Goal: Find specific page/section: Find specific page/section

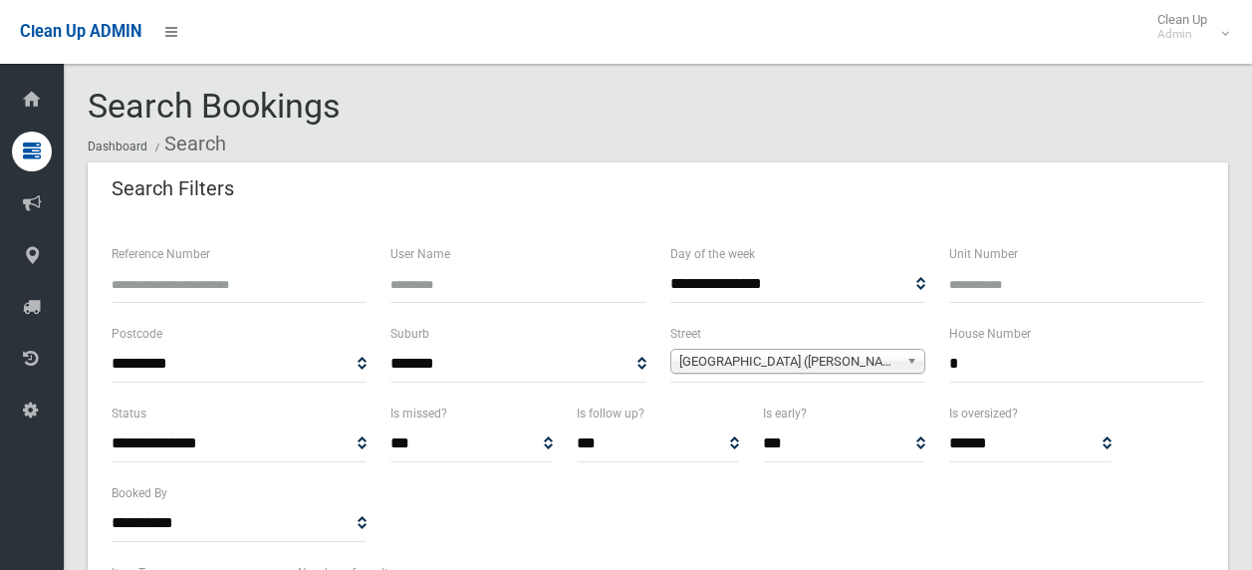
select select
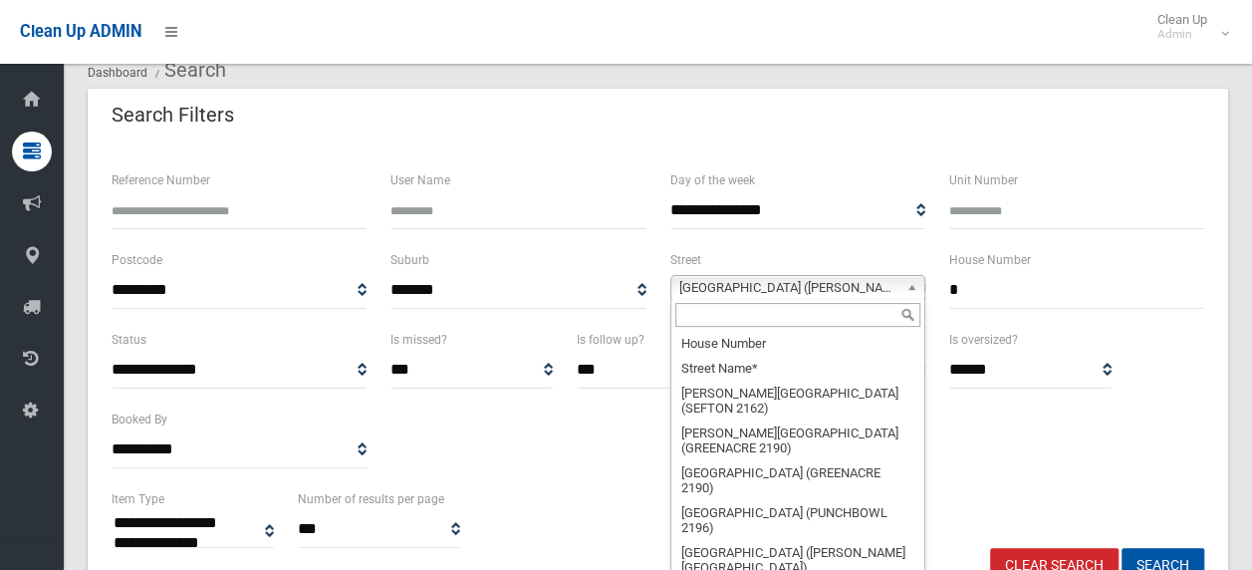
scroll to position [39611, 0]
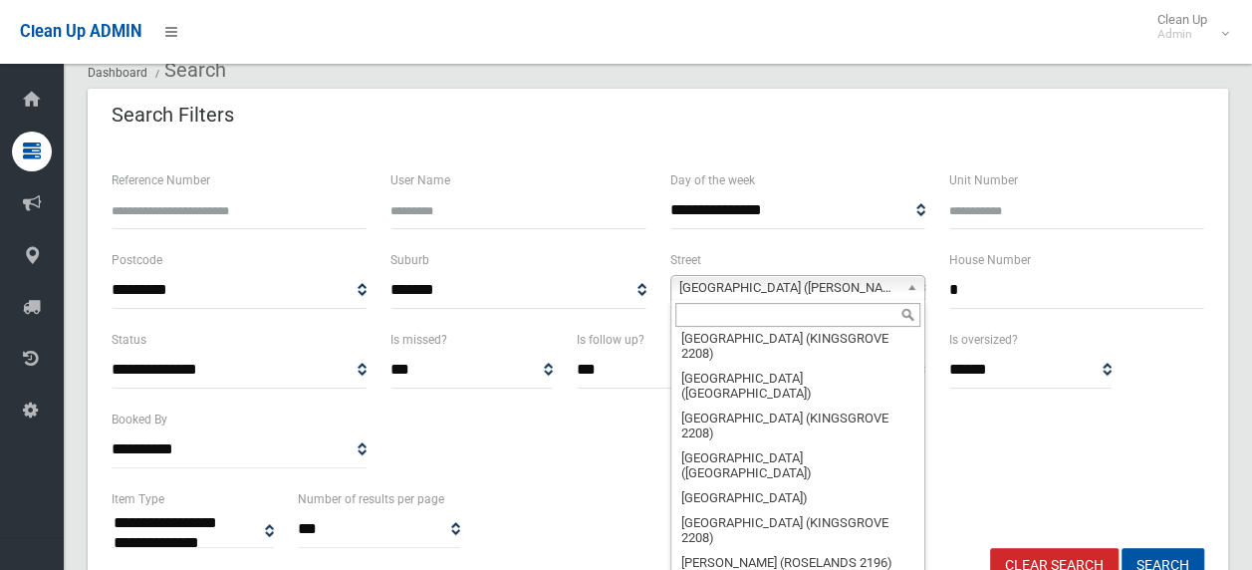
click at [896, 281] on span "[GEOGRAPHIC_DATA] ([PERSON_NAME][GEOGRAPHIC_DATA][PERSON_NAME])" at bounding box center [788, 288] width 219 height 24
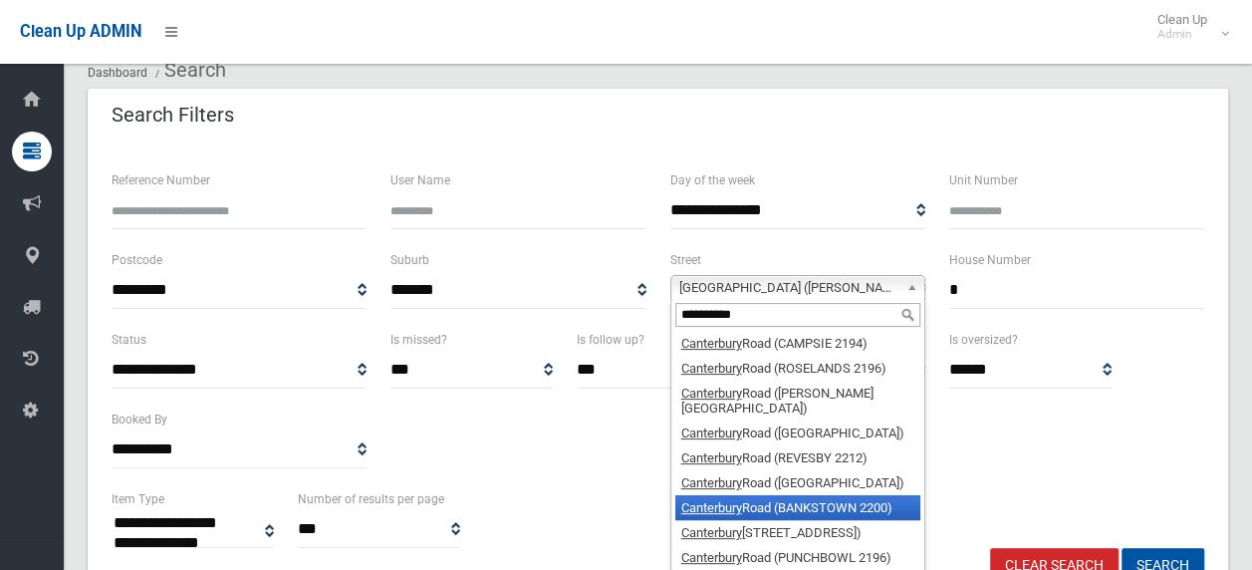
type input "**********"
click at [778, 506] on li "[GEOGRAPHIC_DATA] (BANKSTOWN 2200)" at bounding box center [797, 507] width 245 height 25
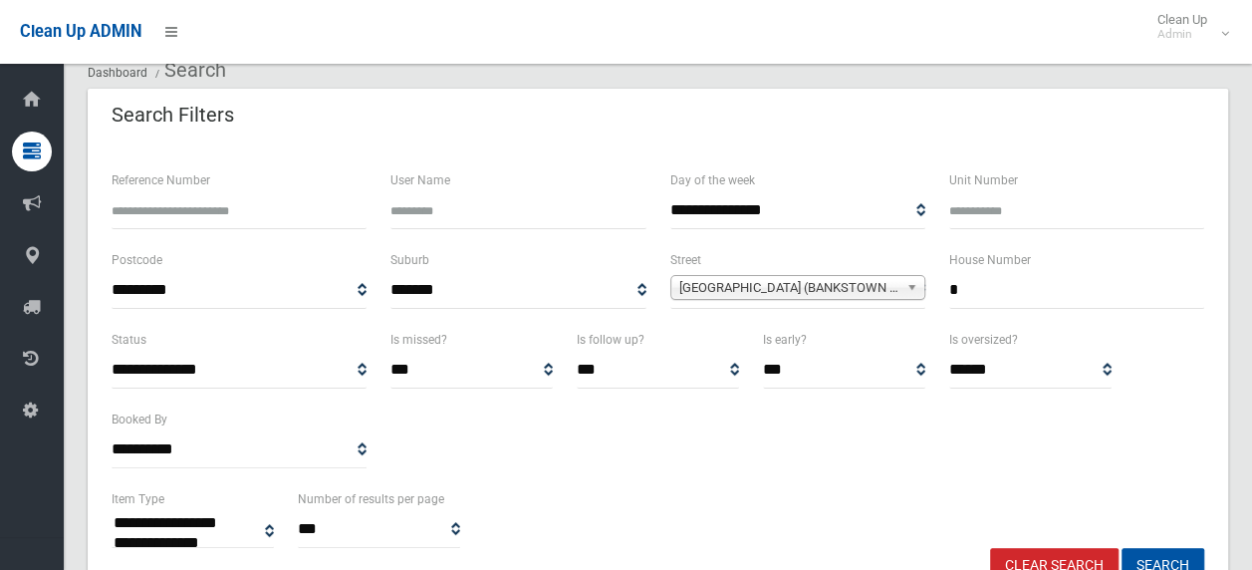
drag, startPoint x: 967, startPoint y: 289, endPoint x: 930, endPoint y: 289, distance: 36.9
click at [930, 289] on div "**********" at bounding box center [658, 288] width 1117 height 80
type input "***"
click at [1122, 548] on button "Search" at bounding box center [1163, 566] width 83 height 37
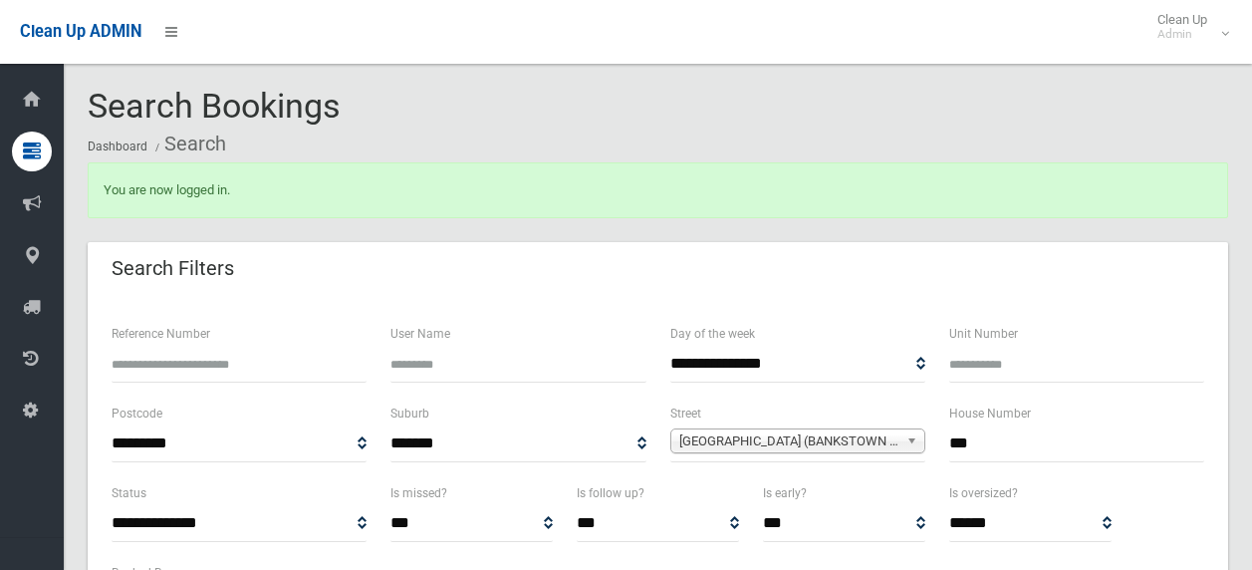
select select
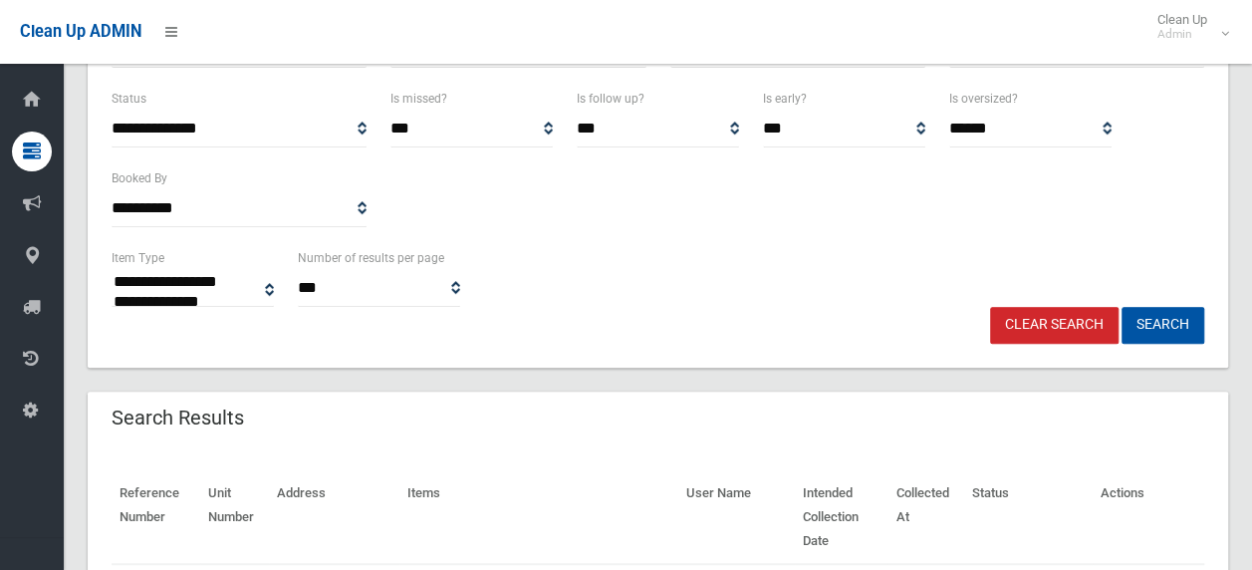
scroll to position [398, 0]
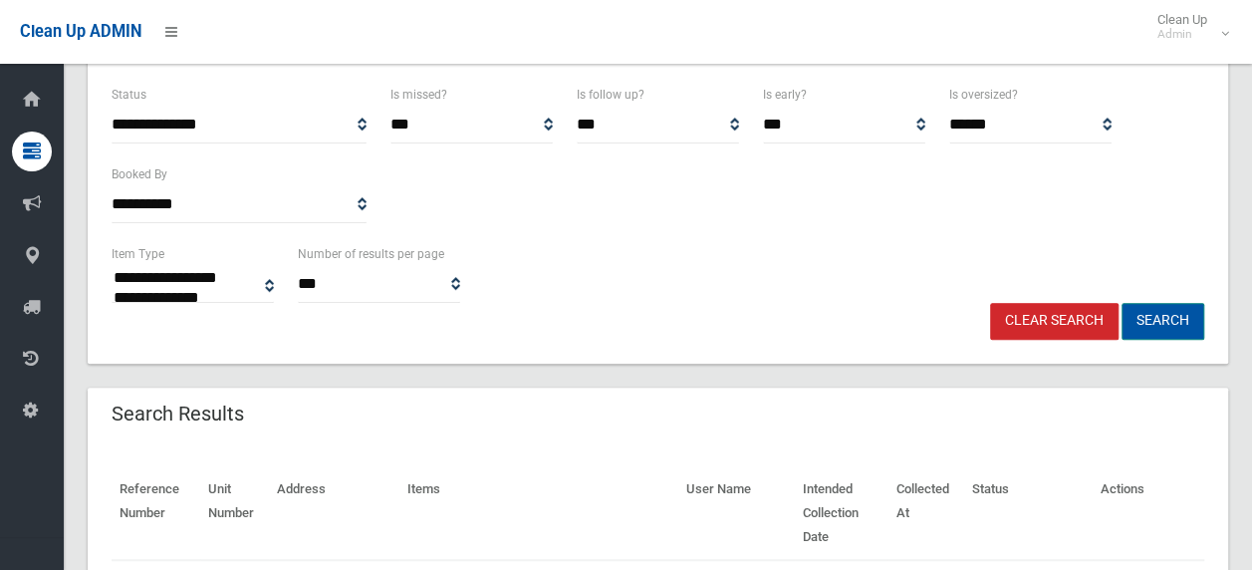
click at [1149, 312] on button "Search" at bounding box center [1163, 321] width 83 height 37
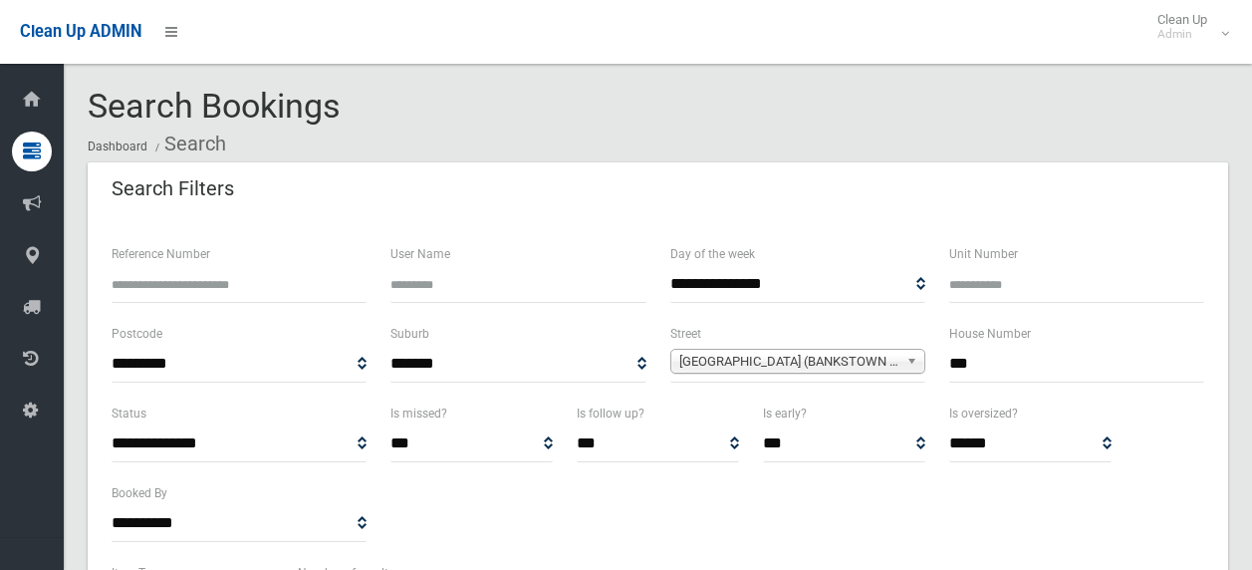
select select
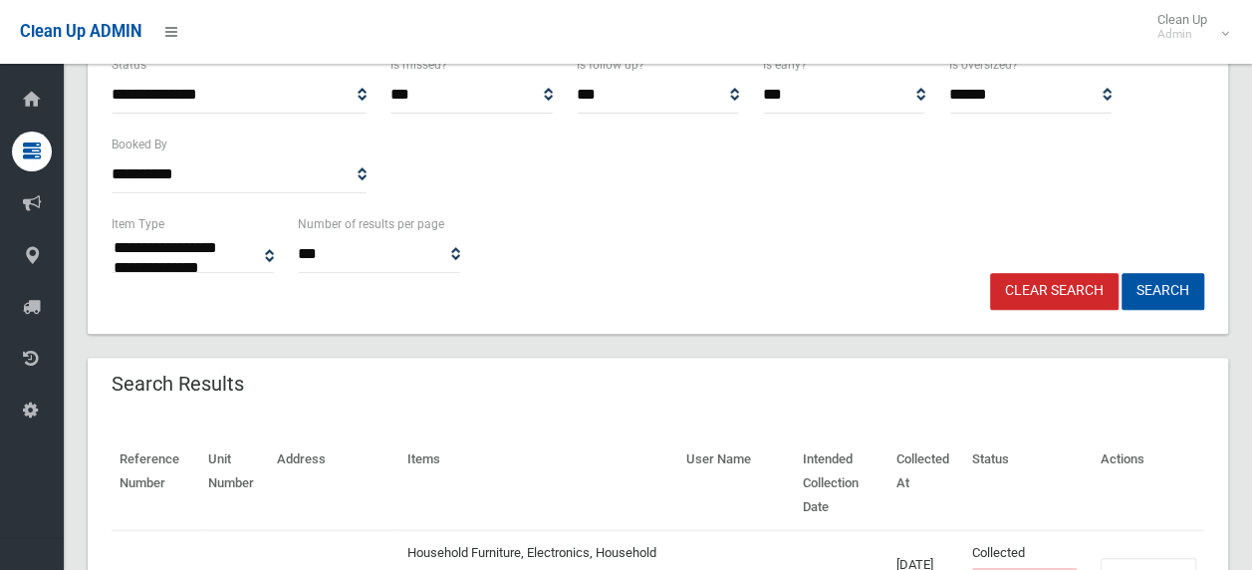
scroll to position [598, 0]
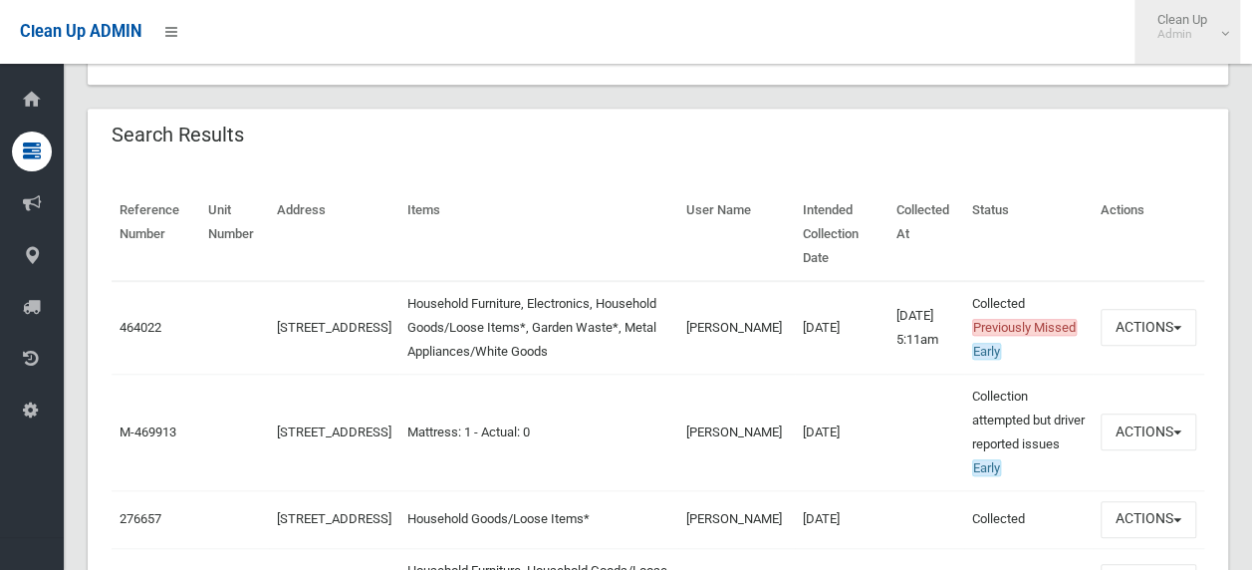
click at [1198, 15] on span "Clean Up Admin" at bounding box center [1187, 27] width 80 height 30
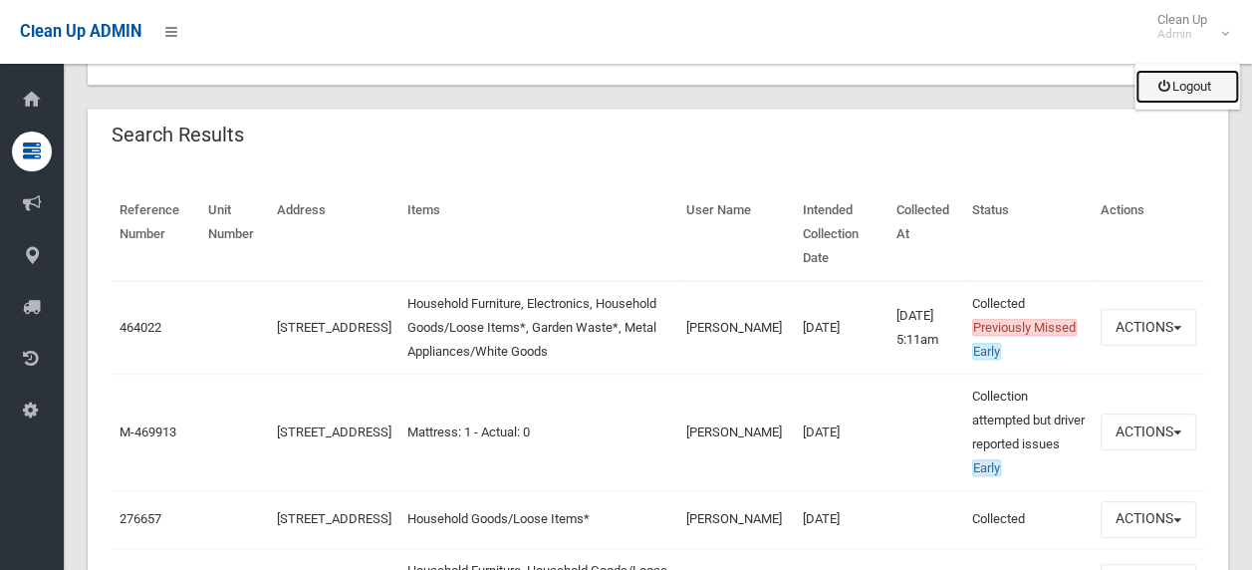
click at [1203, 84] on link "Logout" at bounding box center [1187, 87] width 104 height 34
